Goal: Information Seeking & Learning: Learn about a topic

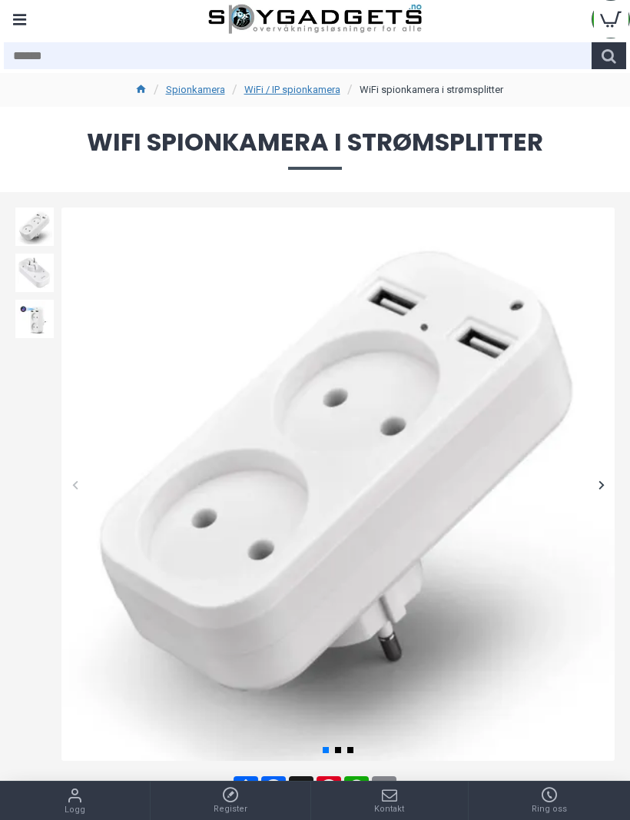
click at [208, 83] on link "Spionkamera" at bounding box center [195, 89] width 59 height 15
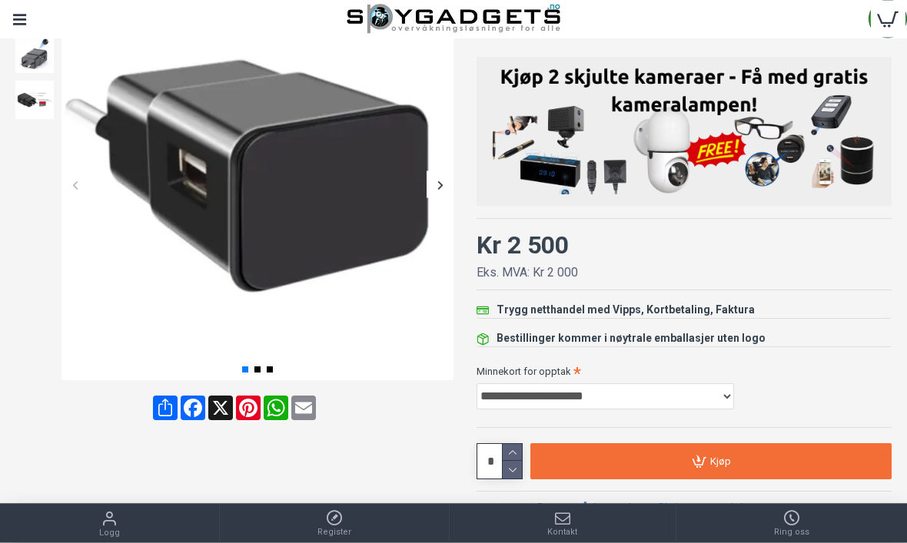
scroll to position [219, 0]
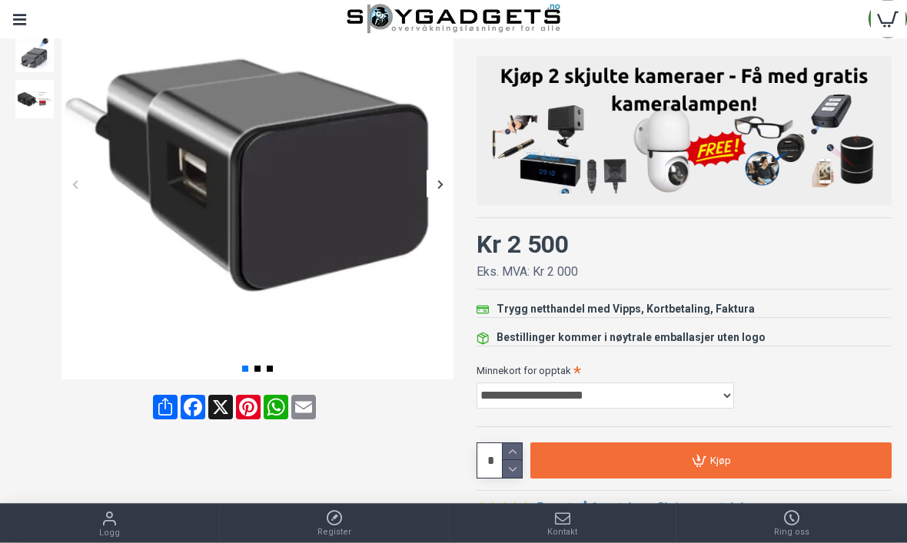
click at [448, 181] on div at bounding box center [440, 184] width 27 height 27
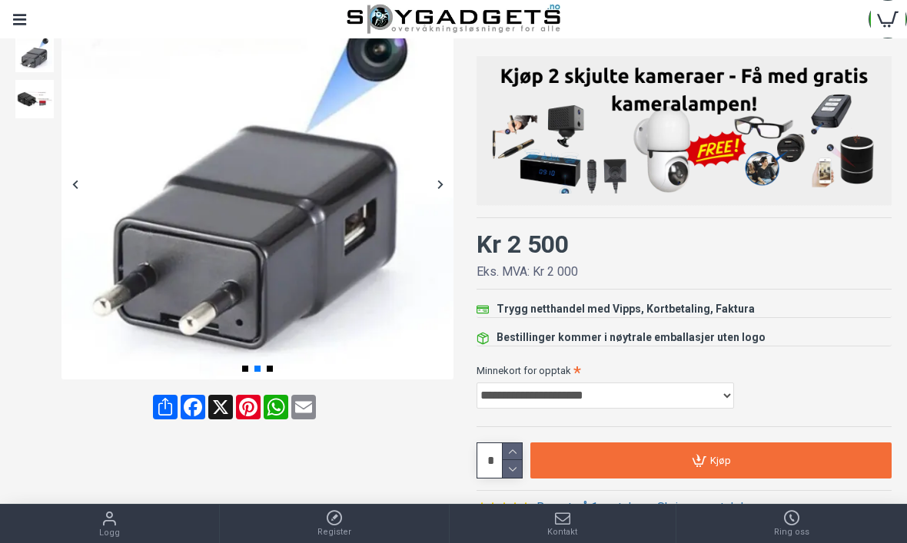
click at [447, 184] on div at bounding box center [440, 184] width 27 height 27
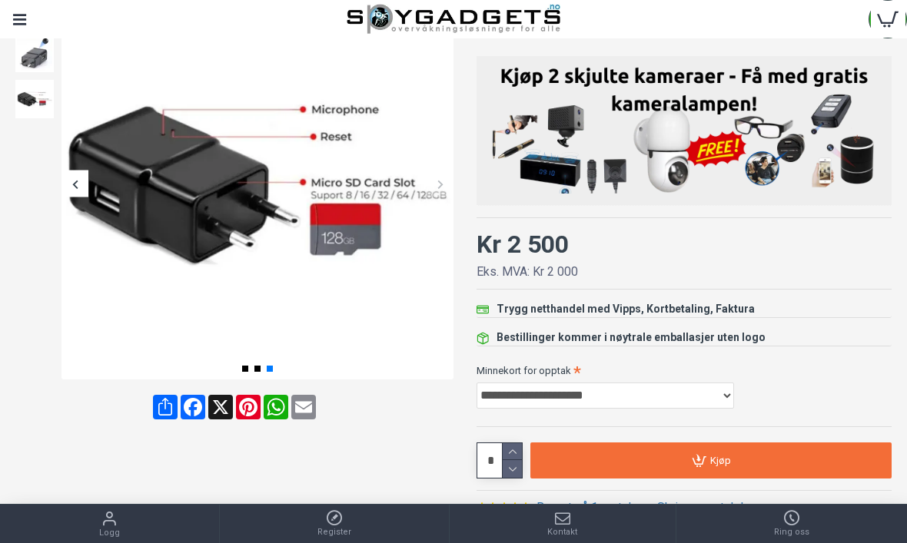
click at [449, 183] on div at bounding box center [440, 184] width 27 height 27
click at [449, 180] on div at bounding box center [440, 184] width 27 height 27
click at [281, 304] on img at bounding box center [257, 184] width 392 height 392
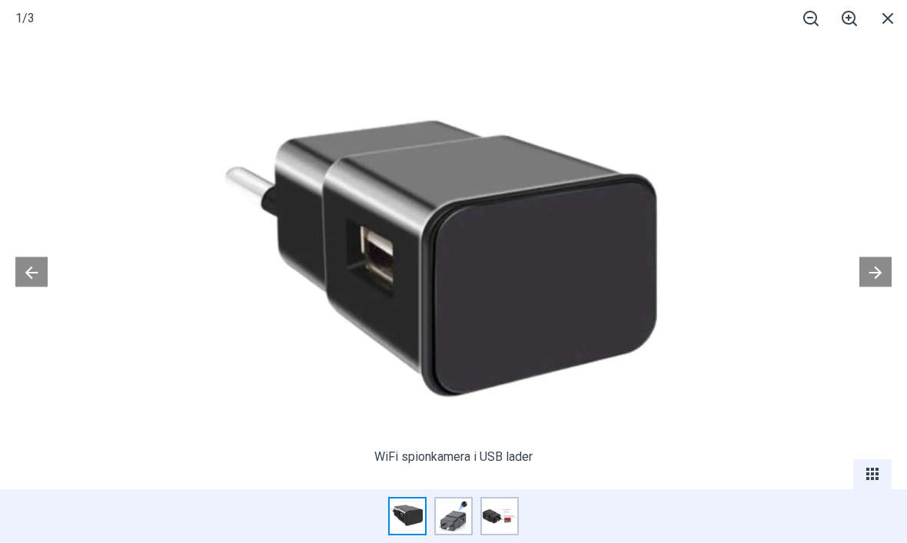
click at [471, 536] on img at bounding box center [453, 516] width 38 height 38
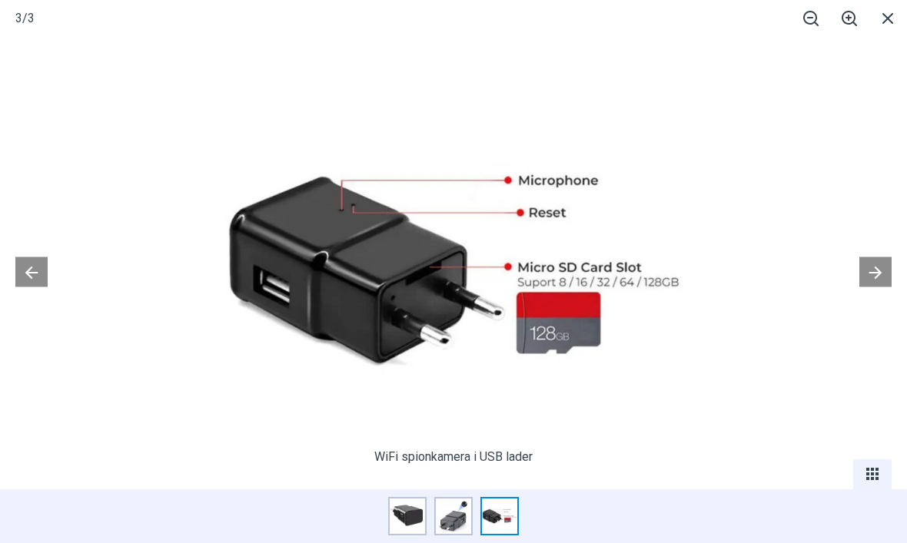
scroll to position [0, 0]
click at [897, 8] on span at bounding box center [888, 18] width 38 height 36
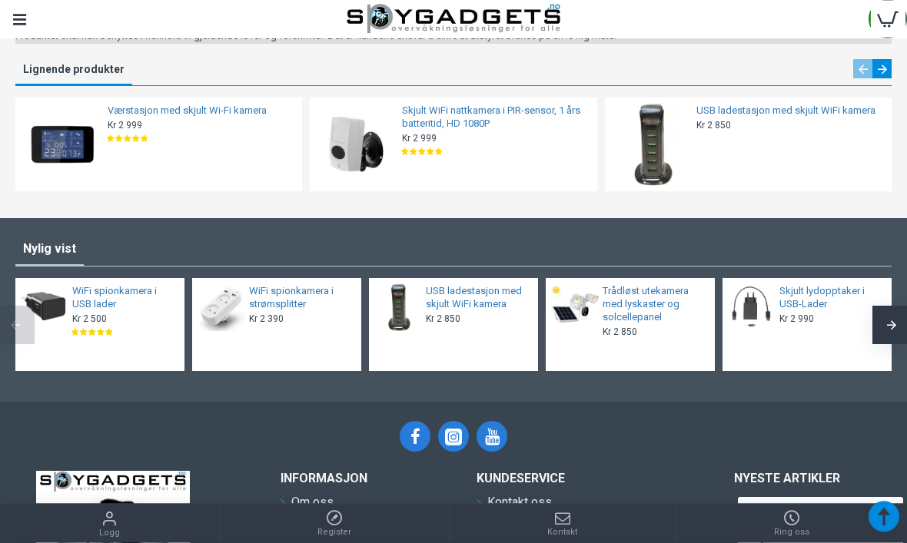
scroll to position [1575, 0]
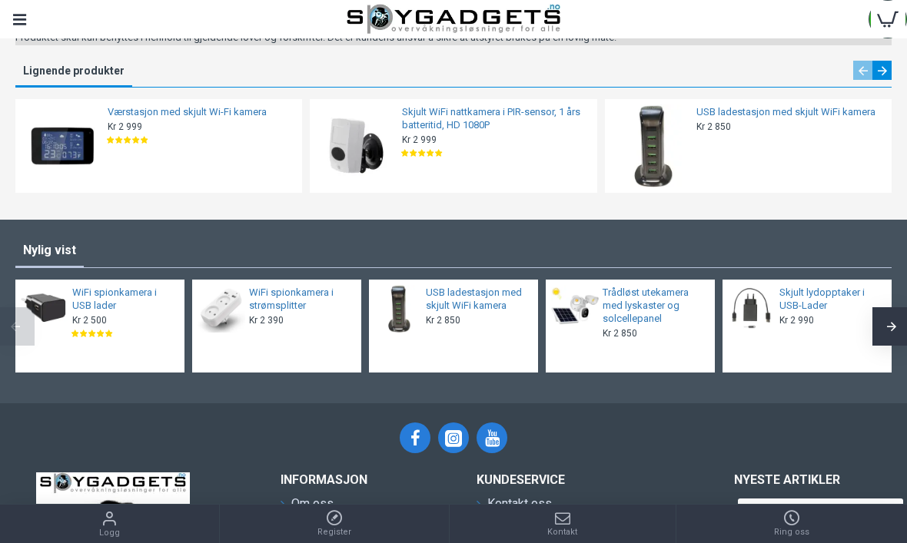
click at [819, 293] on link "Skjult lydopptaker i USB-Lader" at bounding box center [830, 300] width 103 height 26
